Goal: Task Accomplishment & Management: Manage account settings

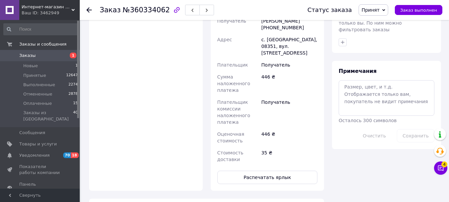
scroll to position [370, 0]
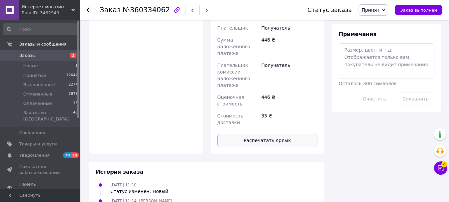
click at [276, 134] on button "Распечатать ярлык" at bounding box center [267, 140] width 100 height 13
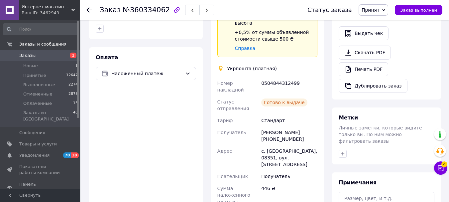
scroll to position [244, 0]
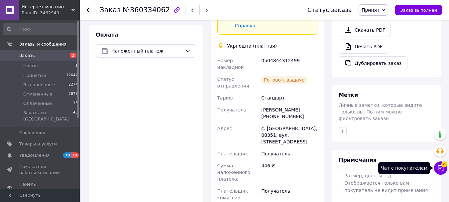
click at [441, 168] on icon at bounding box center [440, 167] width 7 height 7
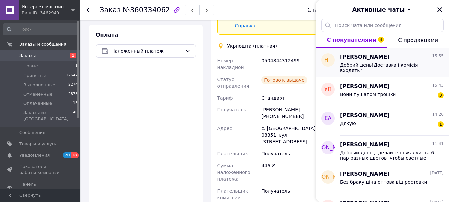
click at [377, 68] on div "Добрий день!Доставка і комісія входять?" at bounding box center [387, 67] width 94 height 11
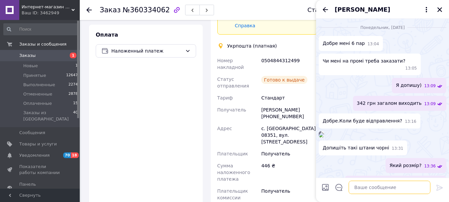
click at [380, 186] on textarea at bounding box center [389, 186] width 82 height 13
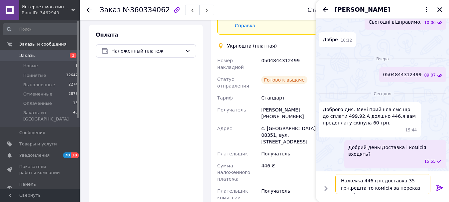
scroll to position [5, 0]
type textarea "Наложка 446 грн,доставка 35 грн,решта то комісія за переказ коштів."
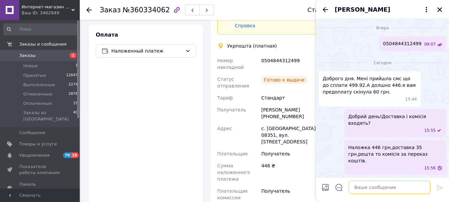
scroll to position [655, 0]
type textarea "На пошті запитайте,вони розкажуть)"
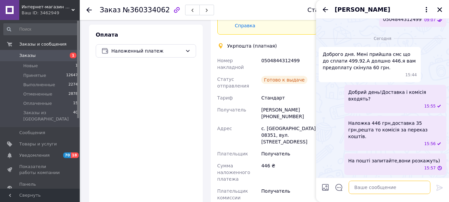
scroll to position [679, 0]
click at [325, 8] on icon "Назад" at bounding box center [325, 9] width 5 height 5
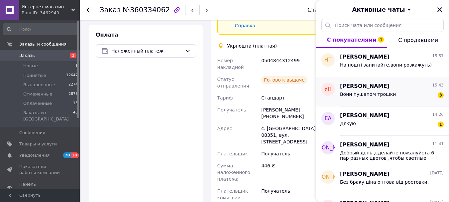
click at [364, 97] on div "Вони пушапом трошки" at bounding box center [368, 95] width 56 height 9
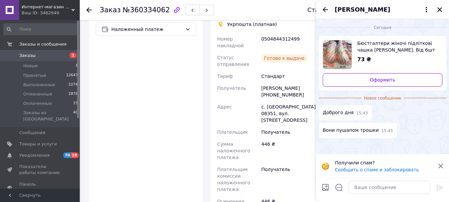
scroll to position [311, 0]
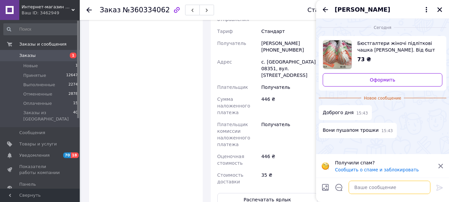
click at [369, 183] on textarea at bounding box center [389, 186] width 82 height 13
type textarea "Добрий день!Ні,тонкий паролон."
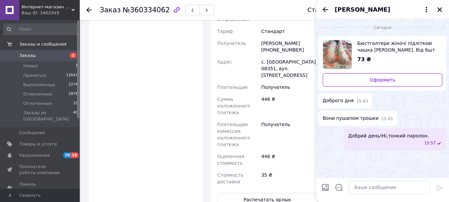
click at [325, 6] on icon "Назад" at bounding box center [325, 10] width 8 height 8
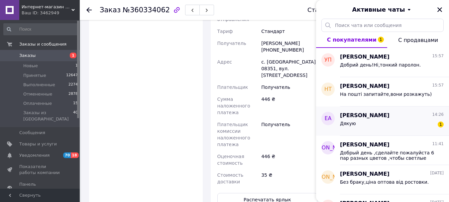
click at [388, 122] on div "Дякую 1" at bounding box center [392, 124] width 104 height 11
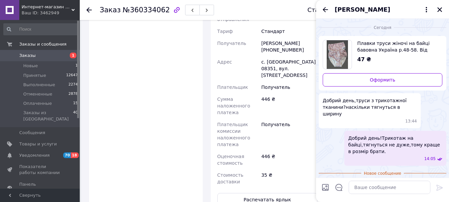
scroll to position [7, 0]
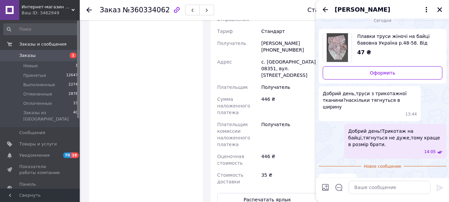
click at [89, 9] on icon at bounding box center [88, 9] width 5 height 5
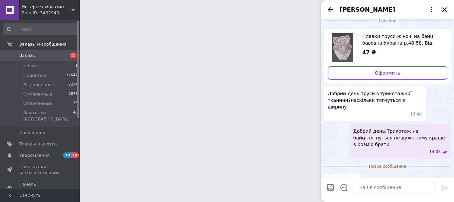
click at [444, 11] on icon "Закрыть" at bounding box center [444, 10] width 6 height 6
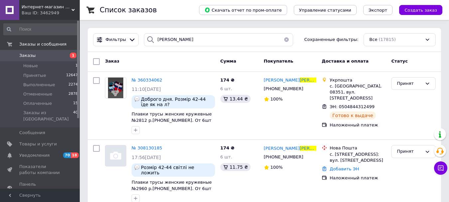
click at [283, 39] on button "button" at bounding box center [286, 39] width 13 height 13
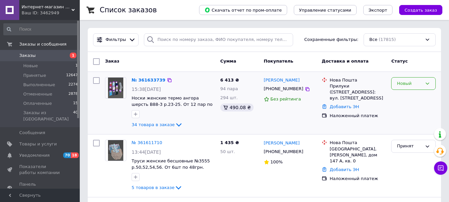
click at [404, 79] on div "Новый" at bounding box center [413, 83] width 45 height 13
click at [402, 97] on li "Принят" at bounding box center [413, 97] width 44 height 12
click at [149, 80] on link "№ 361633739" at bounding box center [147, 79] width 31 height 5
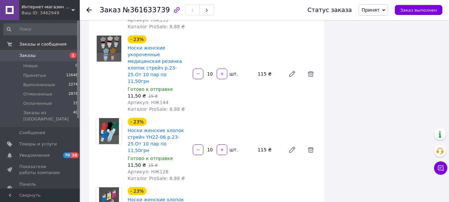
scroll to position [2126, 0]
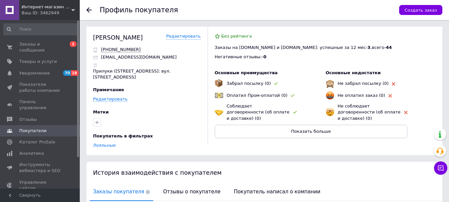
click at [90, 10] on use at bounding box center [88, 9] width 5 height 5
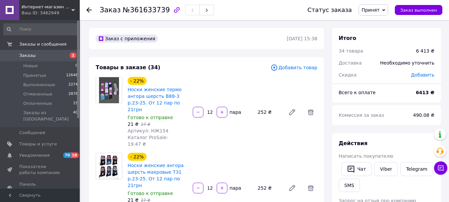
click at [91, 10] on use at bounding box center [88, 9] width 5 height 5
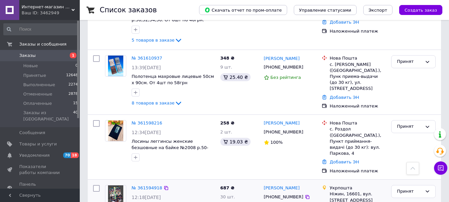
scroll to position [133, 0]
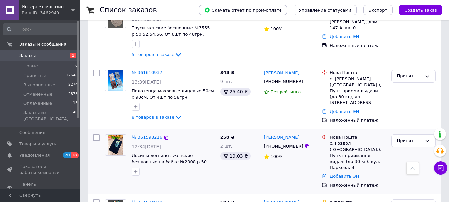
click at [155, 138] on link "№ 361598216" at bounding box center [147, 137] width 31 height 5
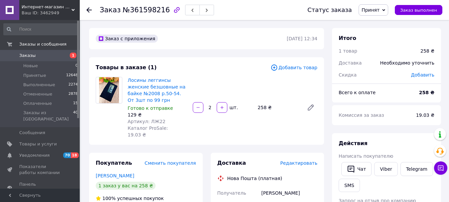
click at [88, 11] on use at bounding box center [88, 9] width 5 height 5
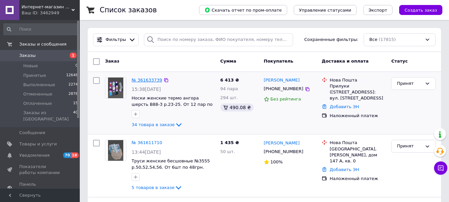
click at [142, 80] on link "№ 361633739" at bounding box center [147, 79] width 31 height 5
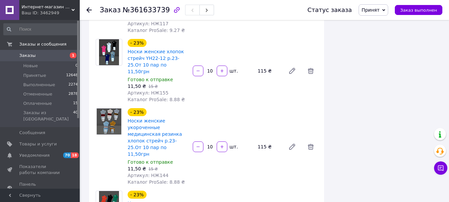
scroll to position [2192, 0]
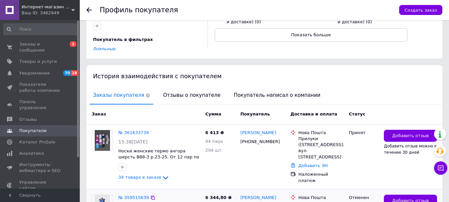
scroll to position [133, 0]
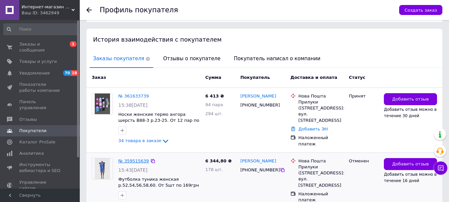
click at [136, 158] on link "№ 359515639" at bounding box center [133, 160] width 31 height 5
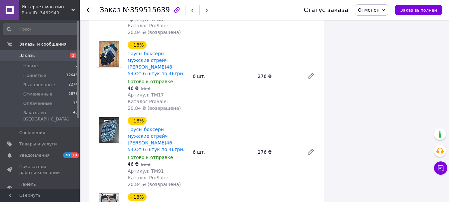
scroll to position [745, 0]
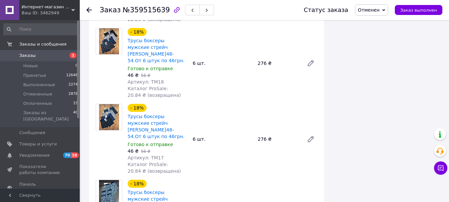
click at [88, 10] on use at bounding box center [88, 9] width 5 height 5
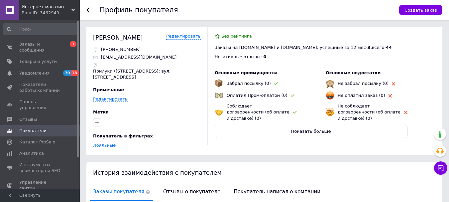
click at [90, 10] on use at bounding box center [88, 9] width 5 height 5
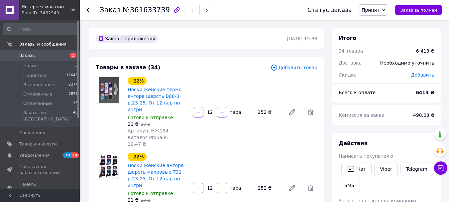
click at [89, 12] on icon at bounding box center [88, 9] width 5 height 5
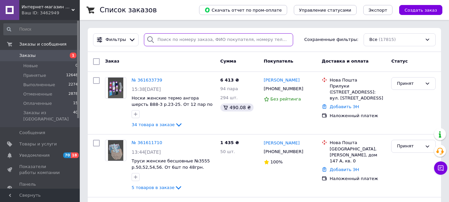
click at [176, 41] on input "search" at bounding box center [218, 39] width 149 height 13
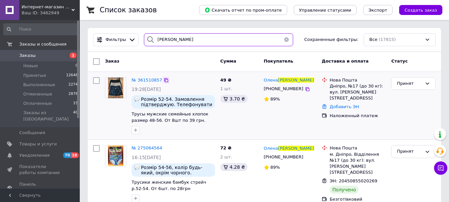
type input "[PERSON_NAME]"
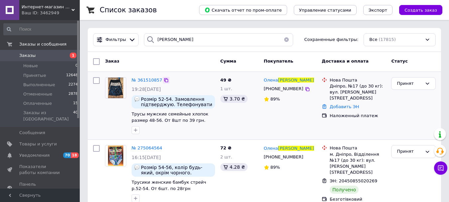
click at [163, 79] on icon at bounding box center [165, 79] width 5 height 5
click at [283, 40] on button "button" at bounding box center [286, 39] width 13 height 13
